Goal: Find specific page/section: Find specific page/section

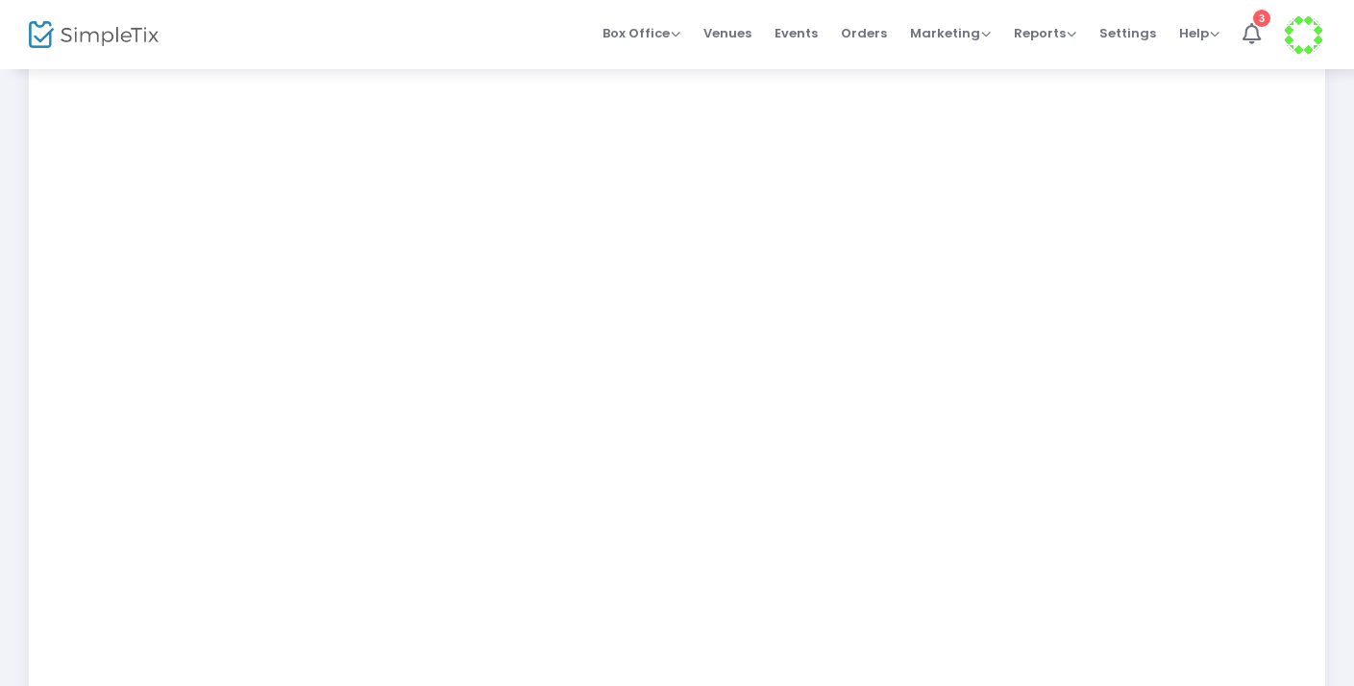
scroll to position [353, 0]
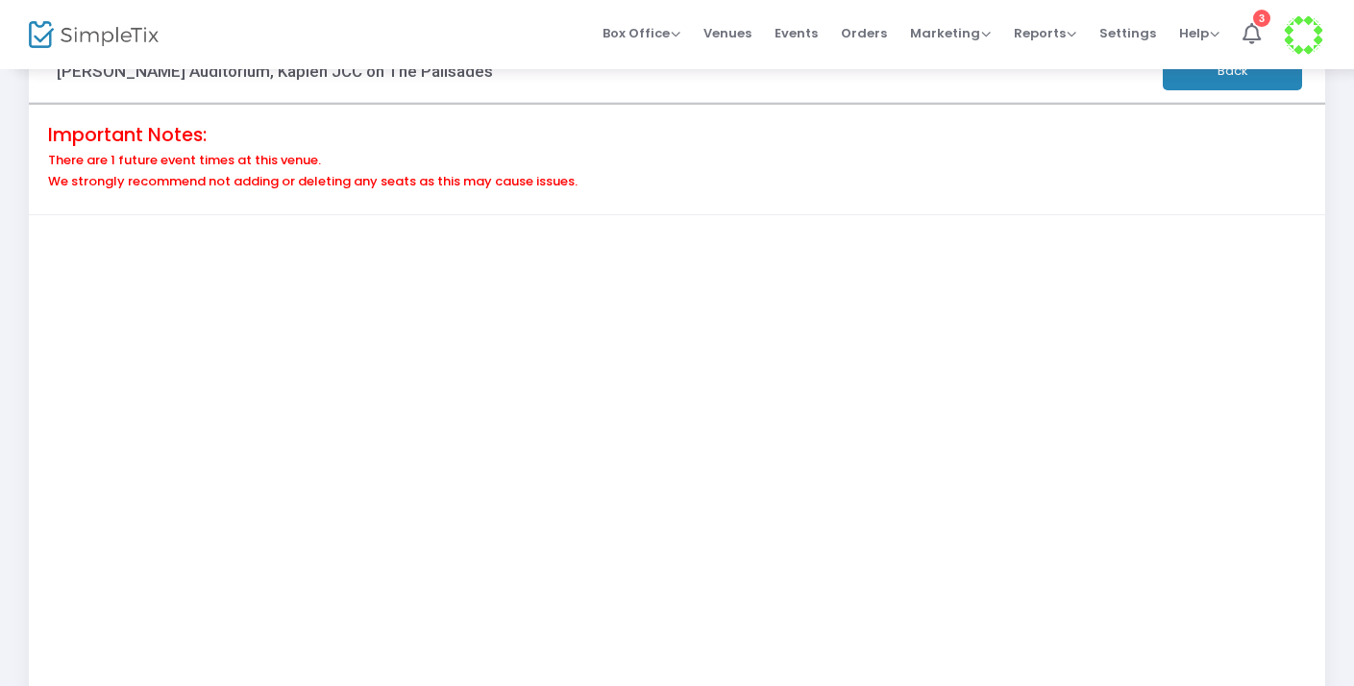
scroll to position [38, 0]
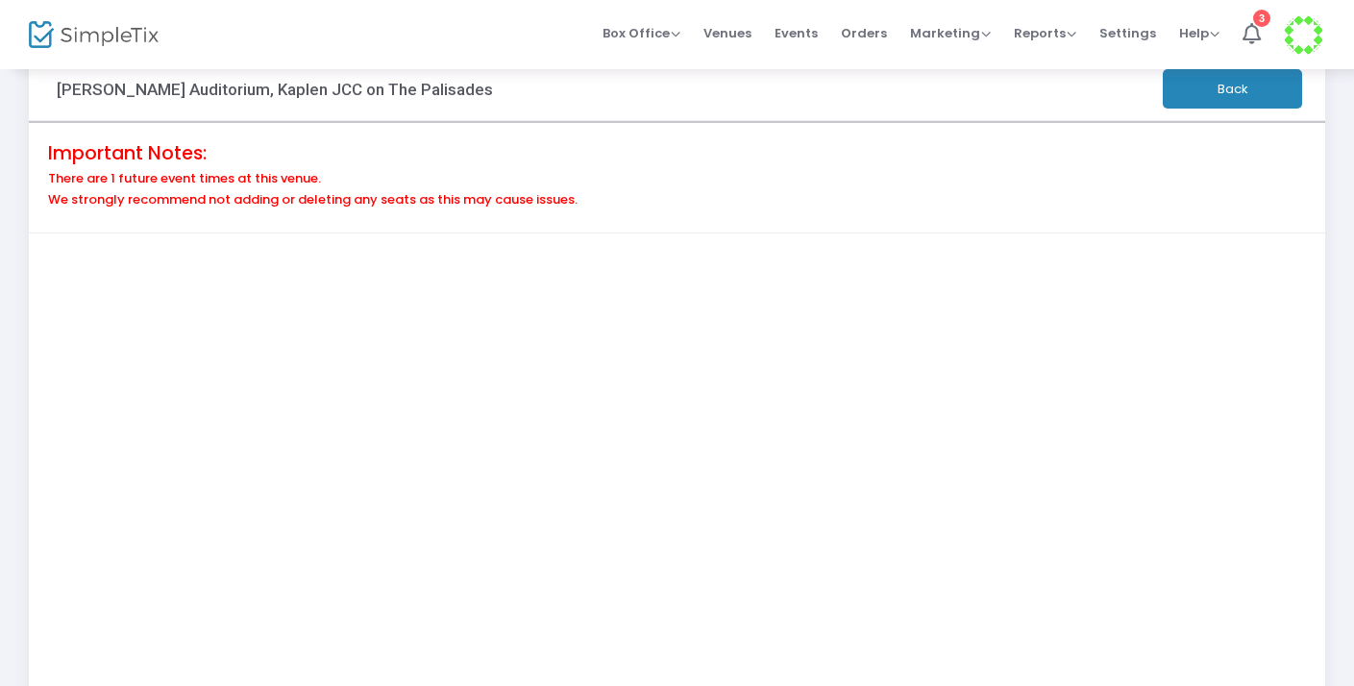
click at [602, 195] on h6 "We strongly recommend not adding or deleting any seats as this may cause issues." at bounding box center [677, 199] width 1258 height 15
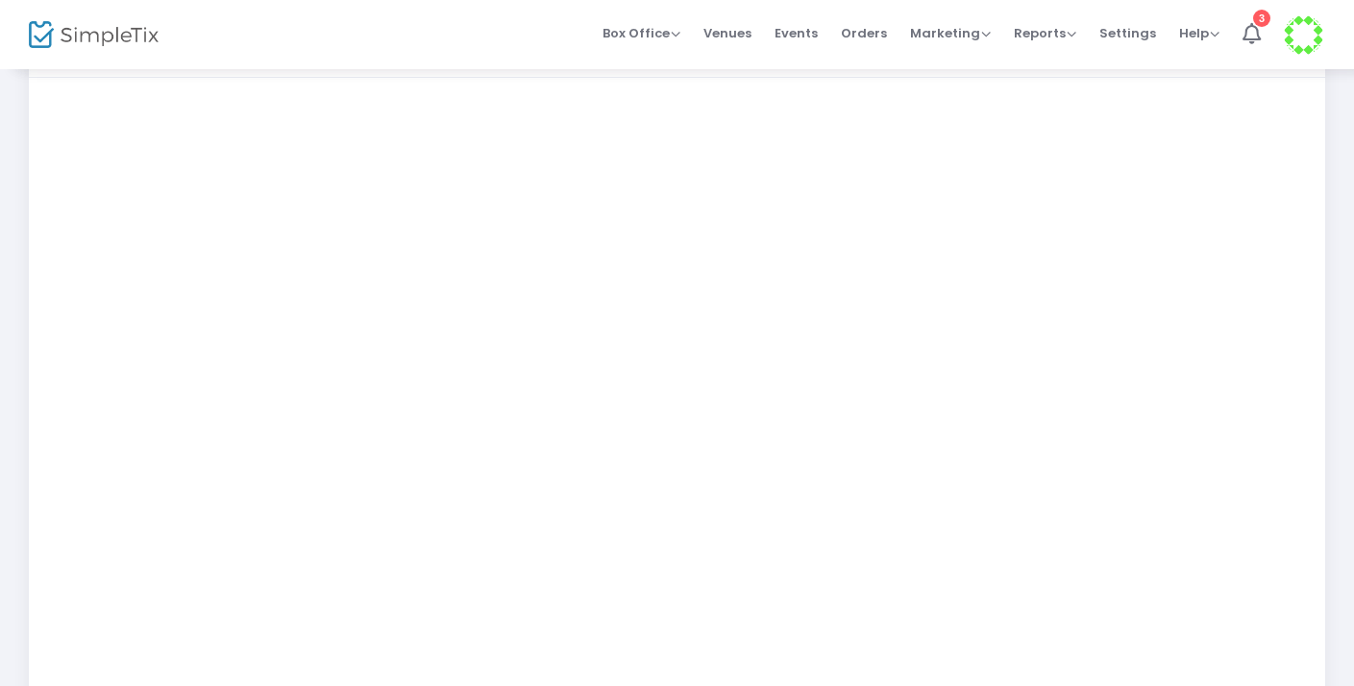
scroll to position [195, 0]
click at [812, 39] on span "Events" at bounding box center [796, 33] width 43 height 49
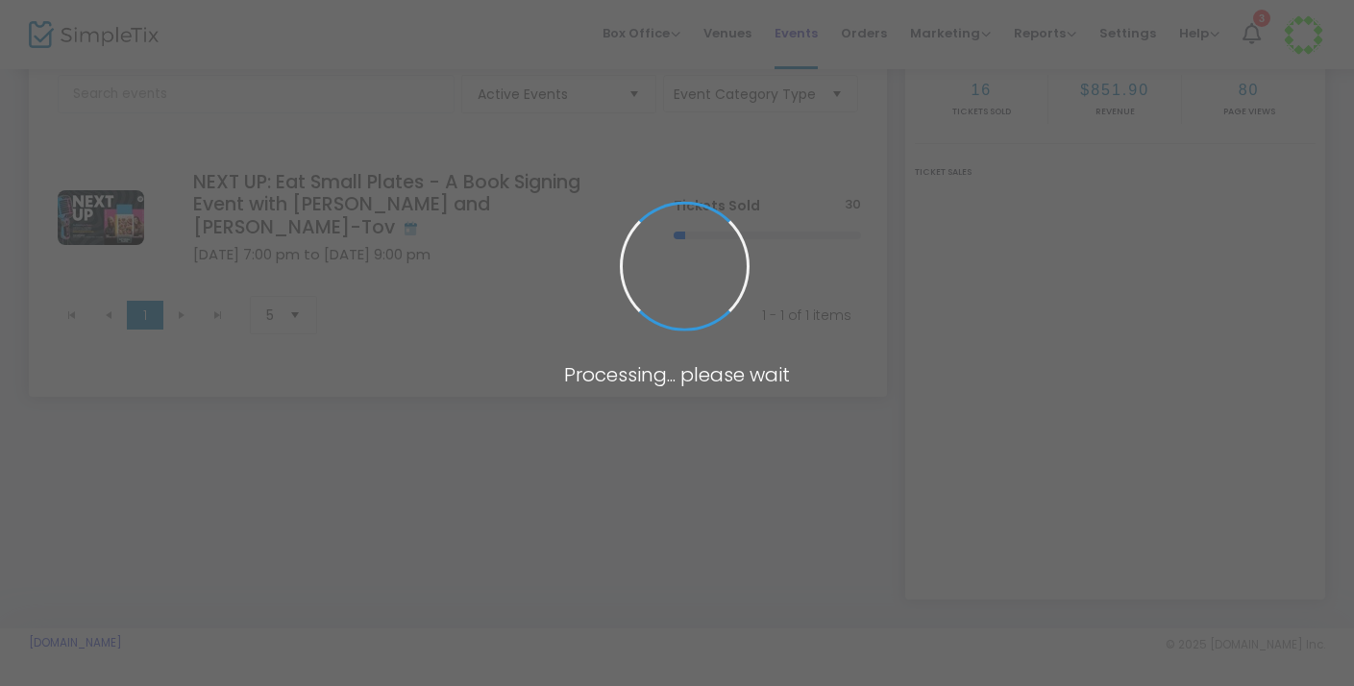
scroll to position [121, 0]
